Goal: Check status: Check status

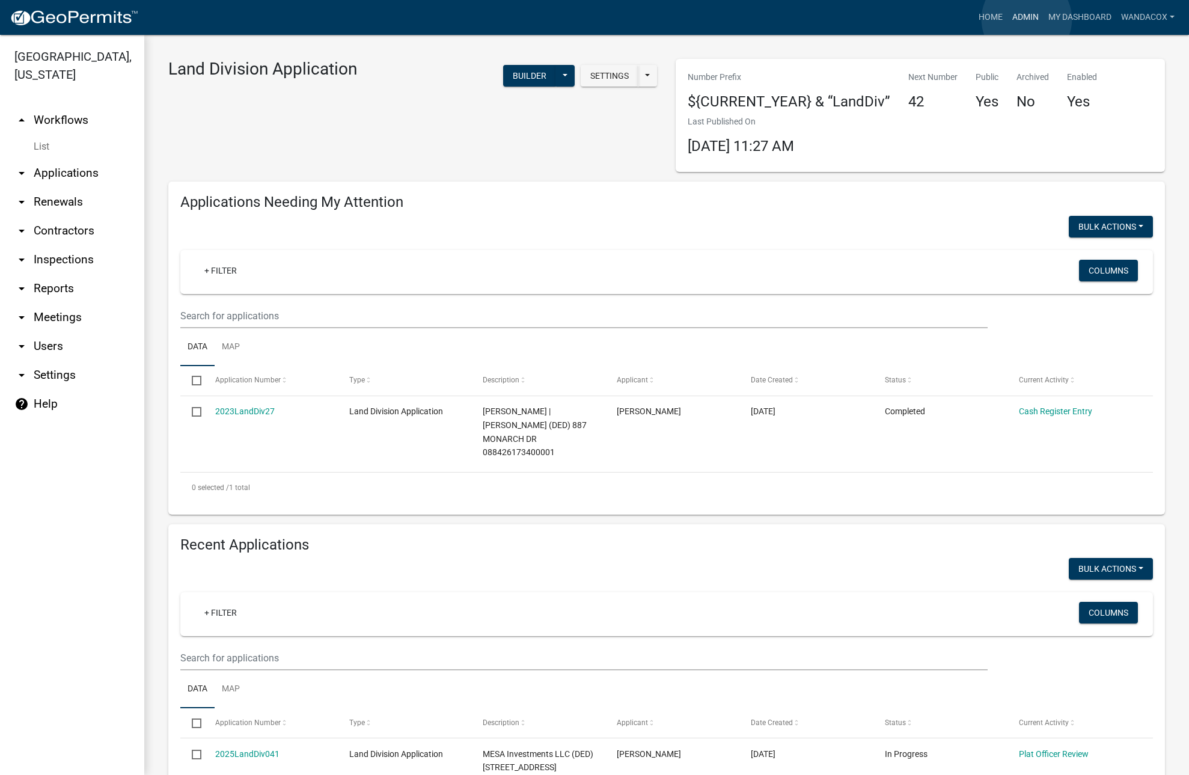
click at [1027, 19] on link "Admin" at bounding box center [1026, 17] width 36 height 23
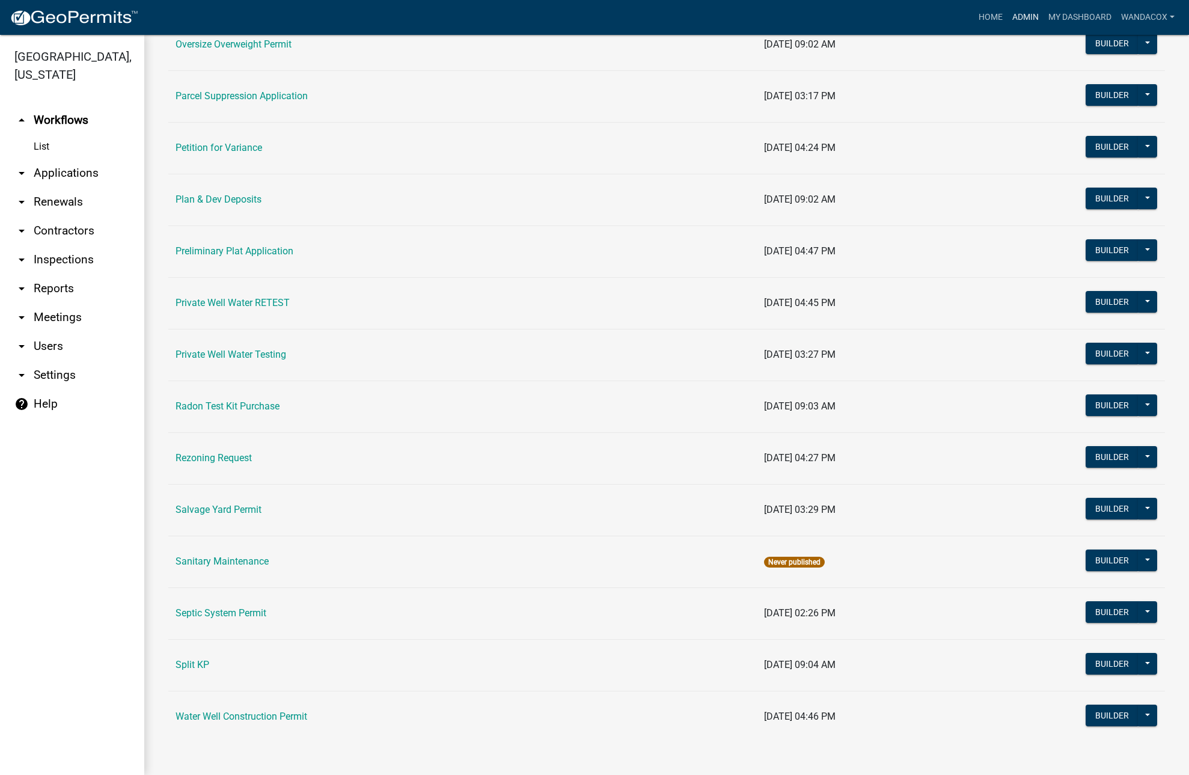
scroll to position [1225, 0]
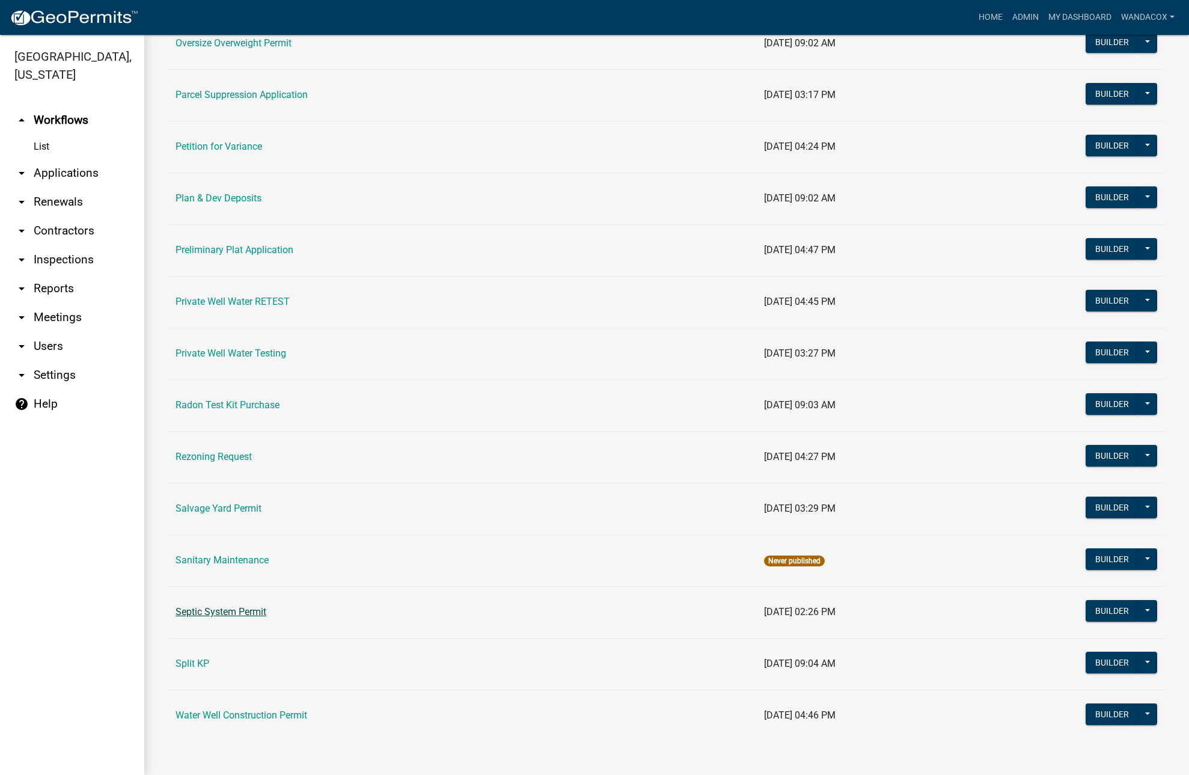
click at [235, 614] on link "Septic System Permit" at bounding box center [221, 611] width 91 height 11
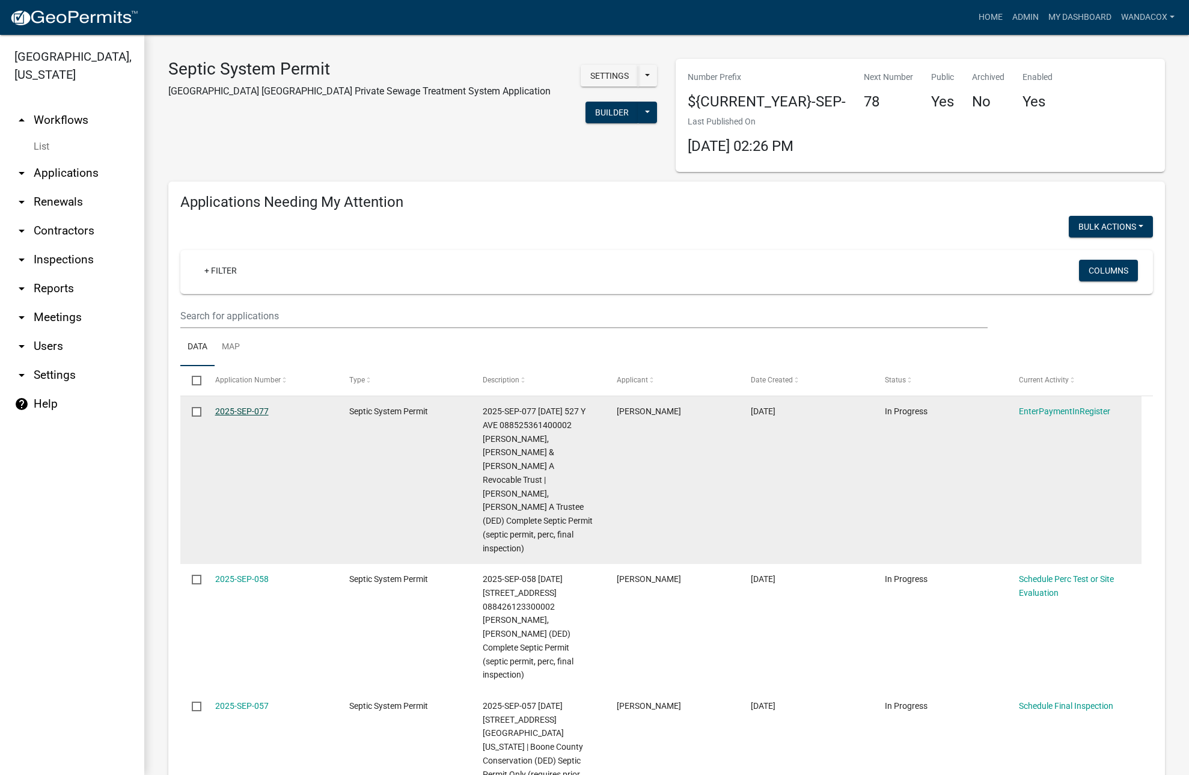
click at [239, 410] on link "2025-SEP-077" at bounding box center [242, 411] width 54 height 10
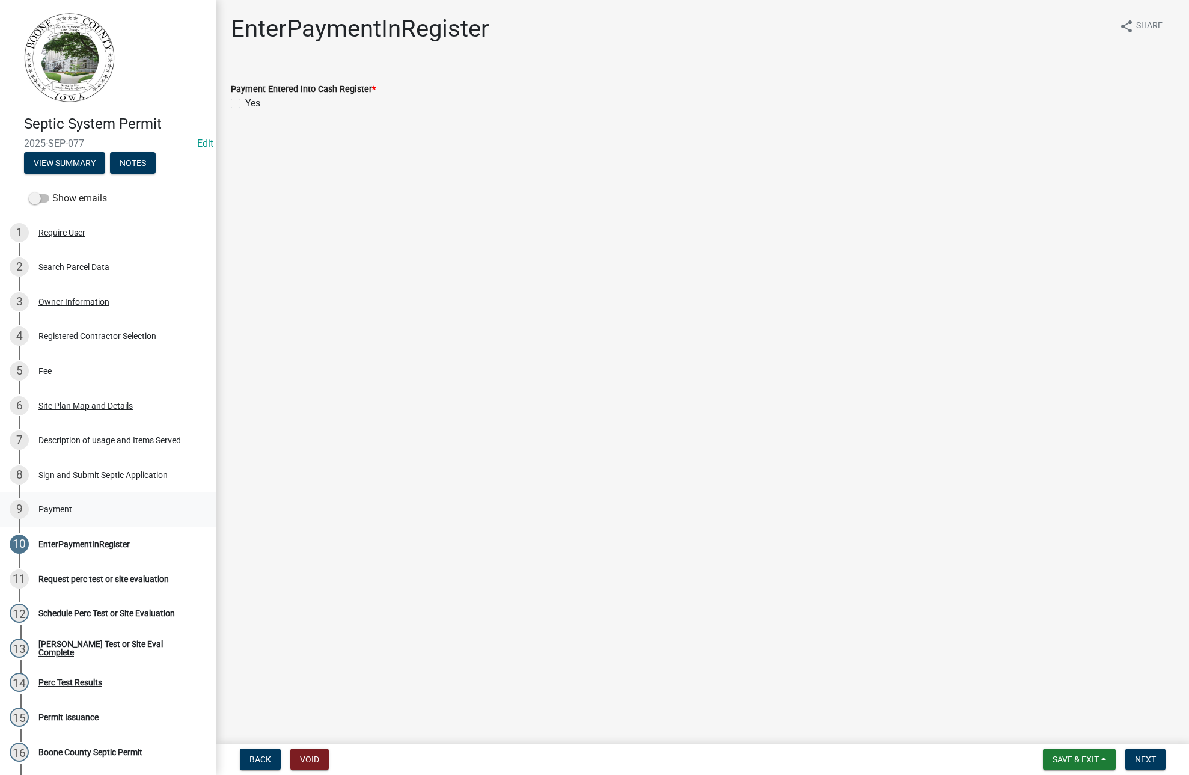
click at [62, 509] on div "Payment" at bounding box center [55, 509] width 34 height 8
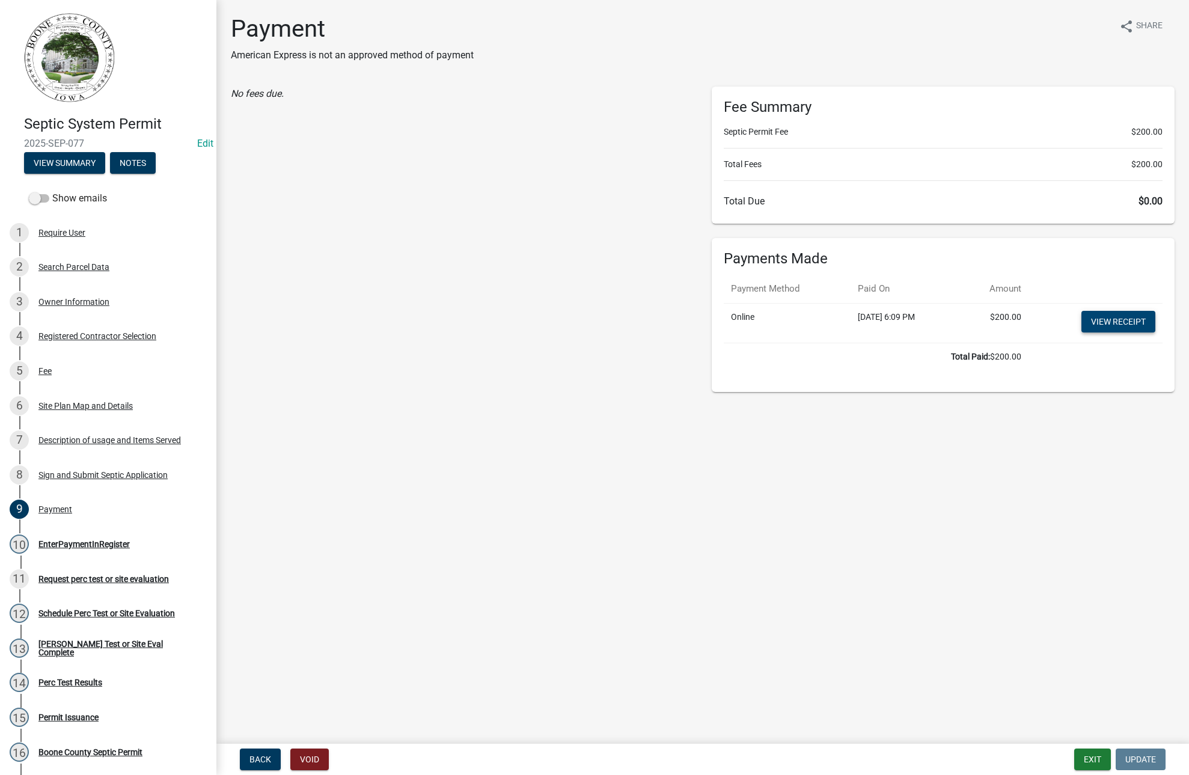
click at [1129, 319] on link "View receipt" at bounding box center [1119, 322] width 74 height 22
click at [52, 507] on div "Payment" at bounding box center [55, 509] width 34 height 8
